Goal: Navigation & Orientation: Find specific page/section

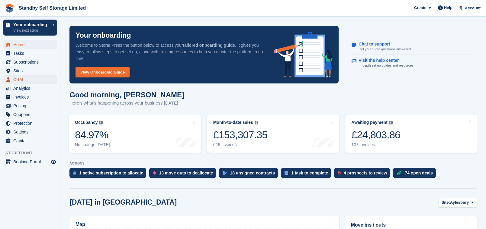
click at [19, 81] on span "CRM" at bounding box center [31, 79] width 36 height 8
click at [27, 61] on span "Subscriptions" at bounding box center [31, 62] width 36 height 8
click at [31, 95] on span "Invoices" at bounding box center [31, 97] width 36 height 8
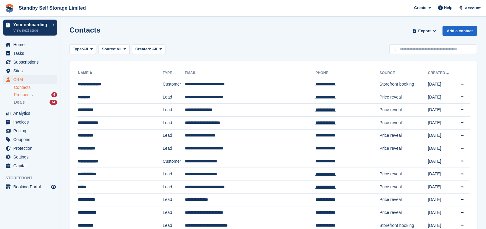
click at [34, 93] on div "Prospects 4" at bounding box center [35, 95] width 43 height 6
